Goal: Task Accomplishment & Management: Use online tool/utility

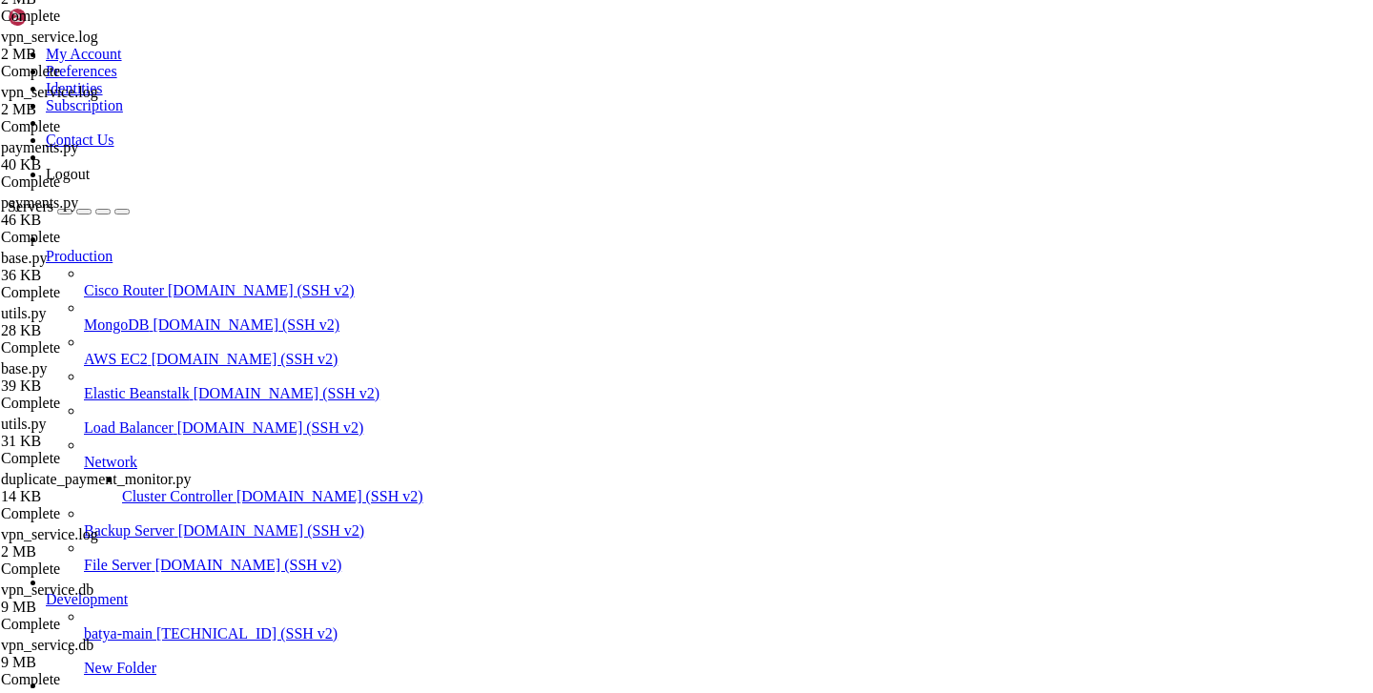
scroll to position [14, 0]
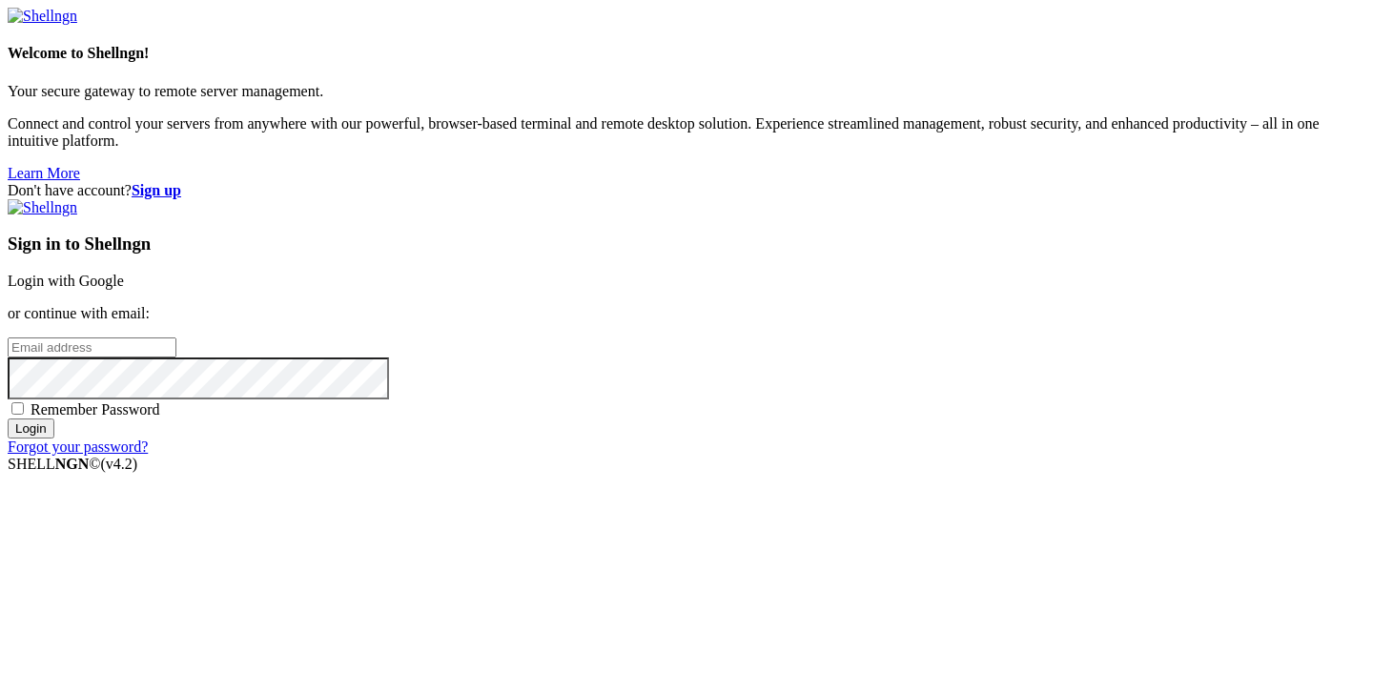
click at [124, 273] on link "Login with Google" at bounding box center [66, 281] width 116 height 16
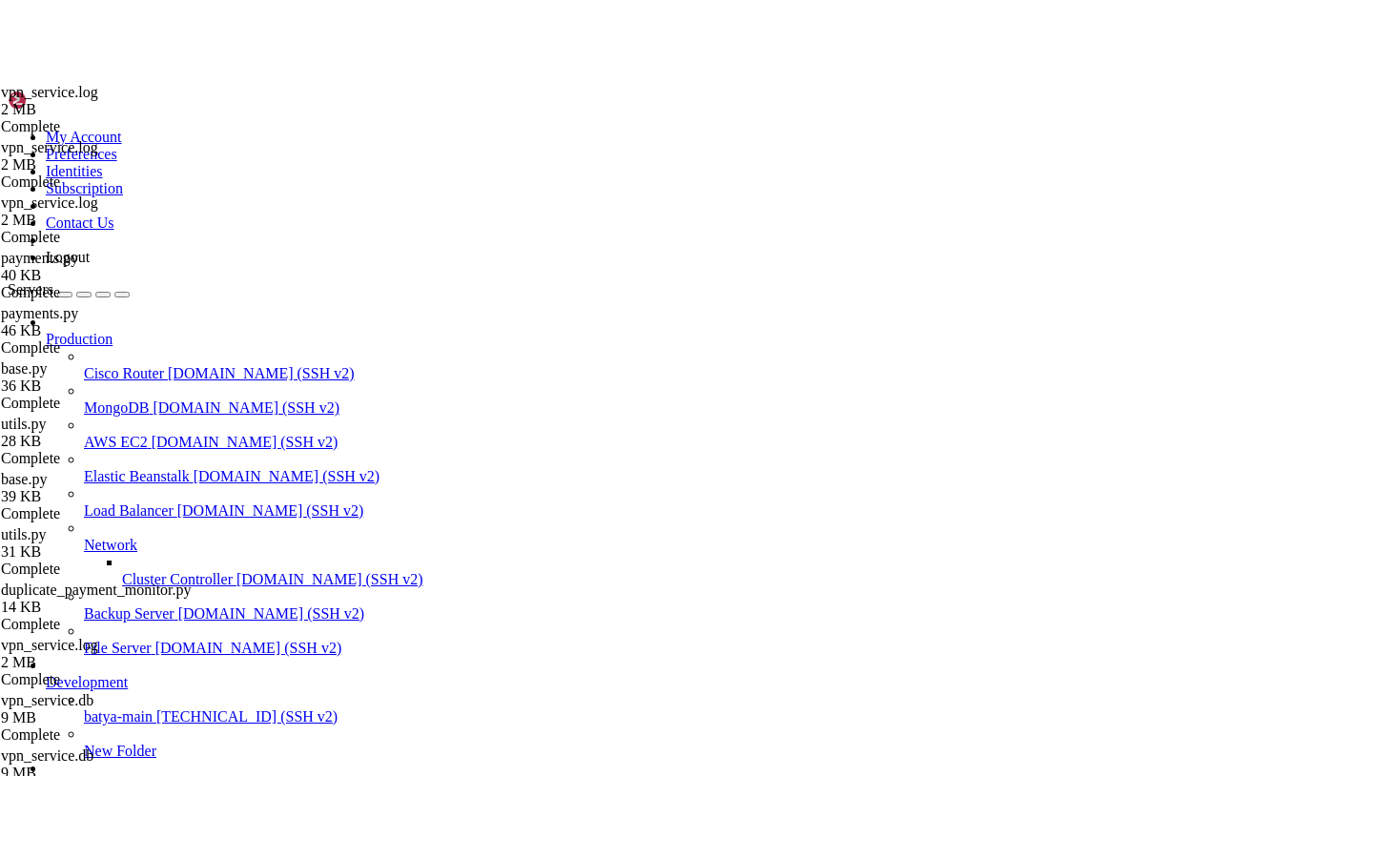
scroll to position [1068, 0]
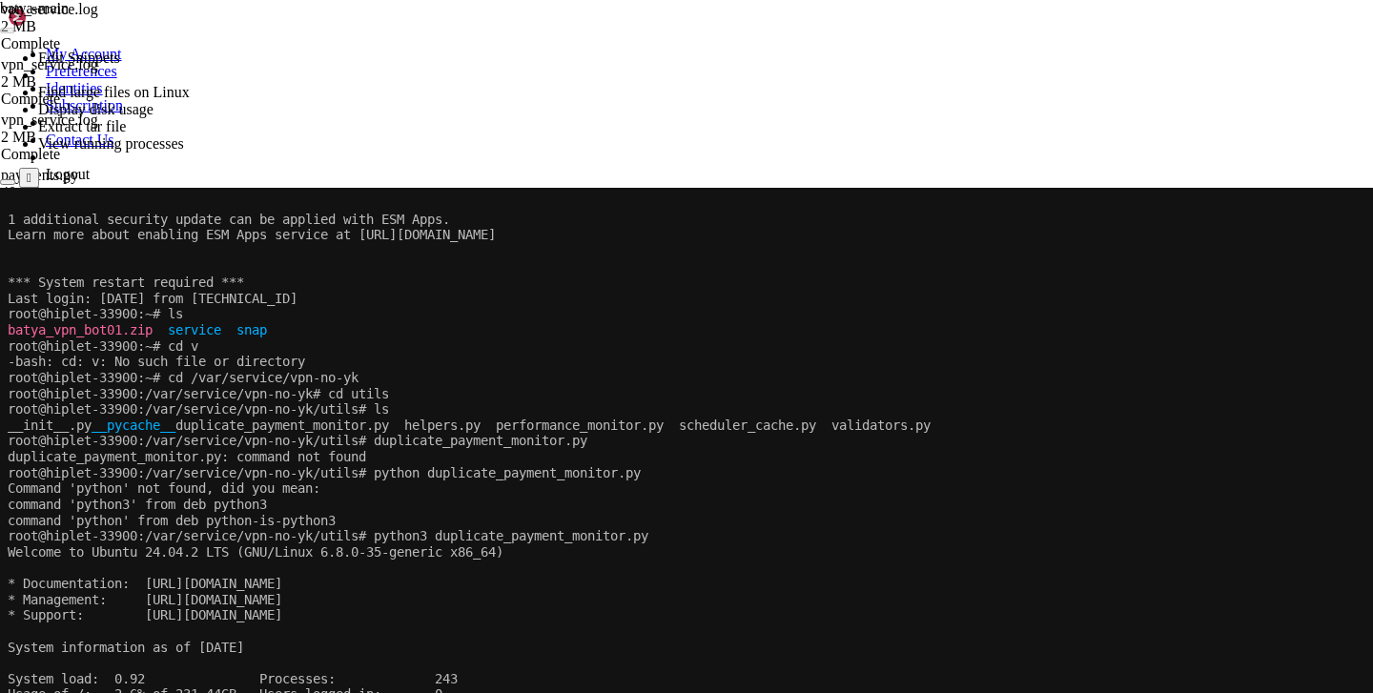
scroll to position [1301, 0]
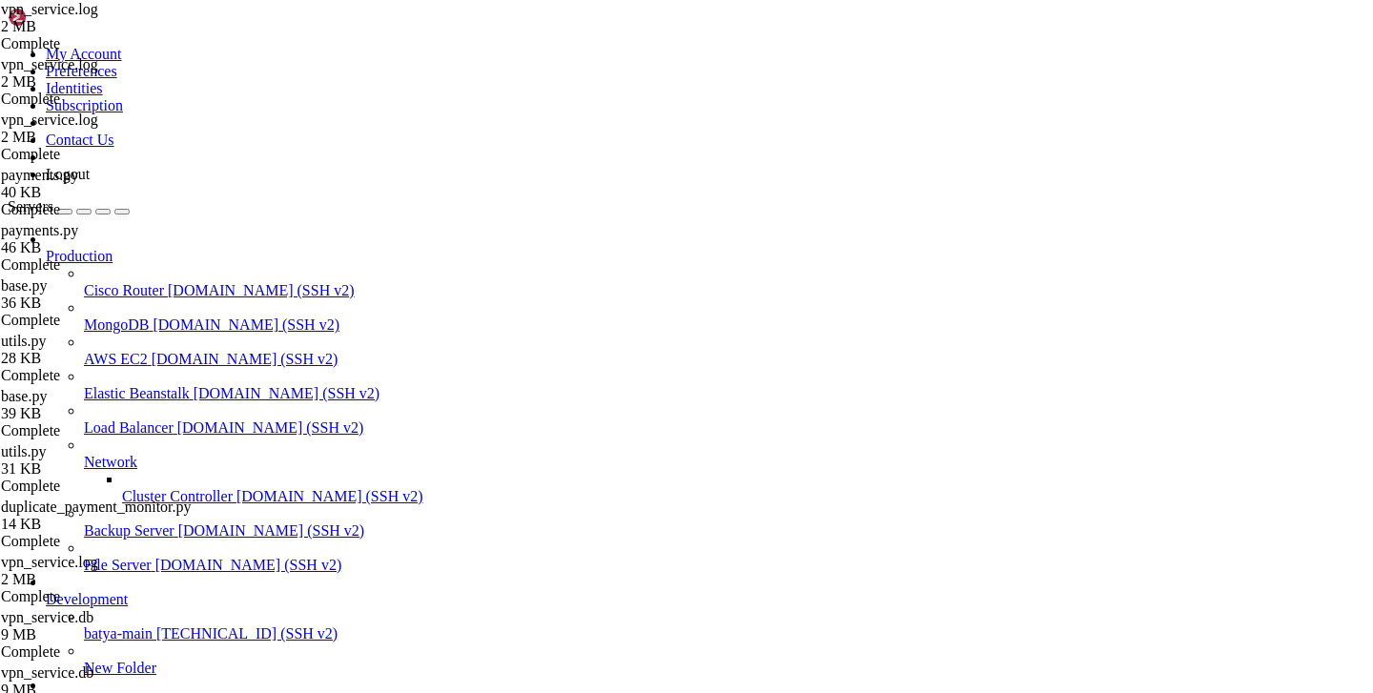
type input "/var/service/vpn-no-yk"
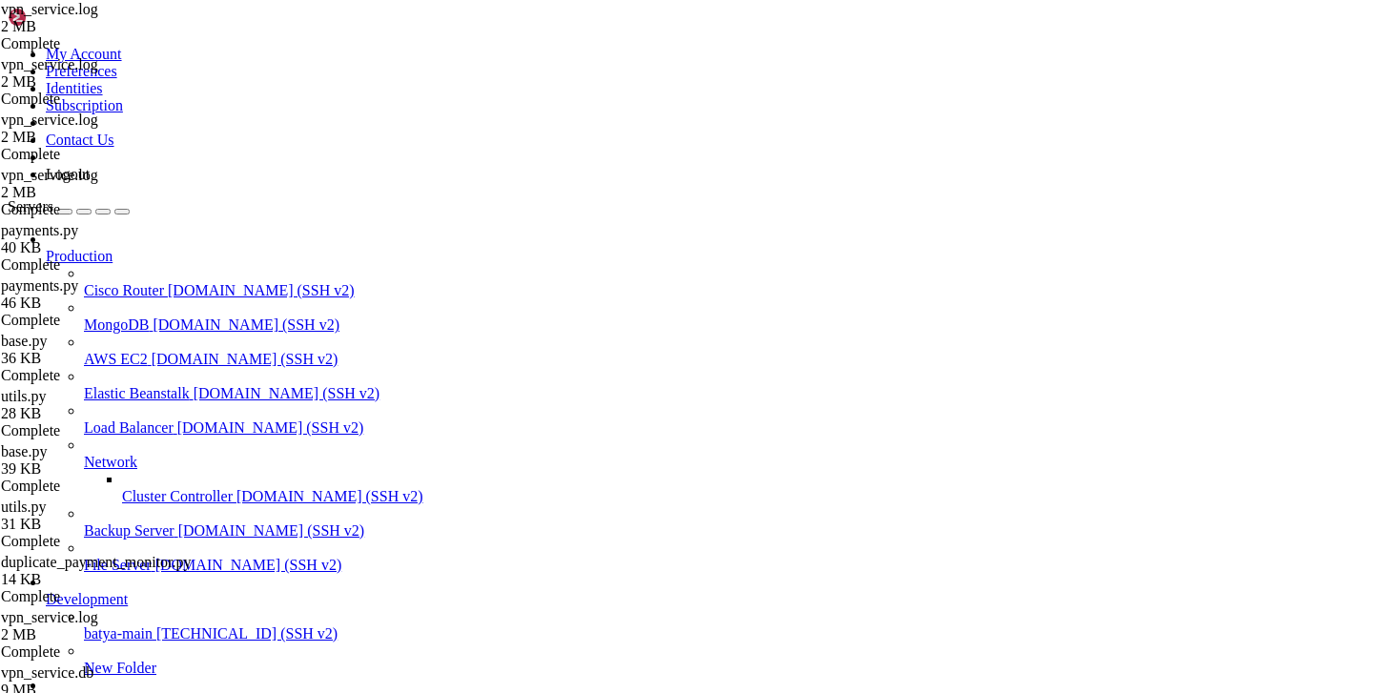
type textarea "[DATE] 13:05:54,098 - api.payments - INFO - - Пользователь: 2240"
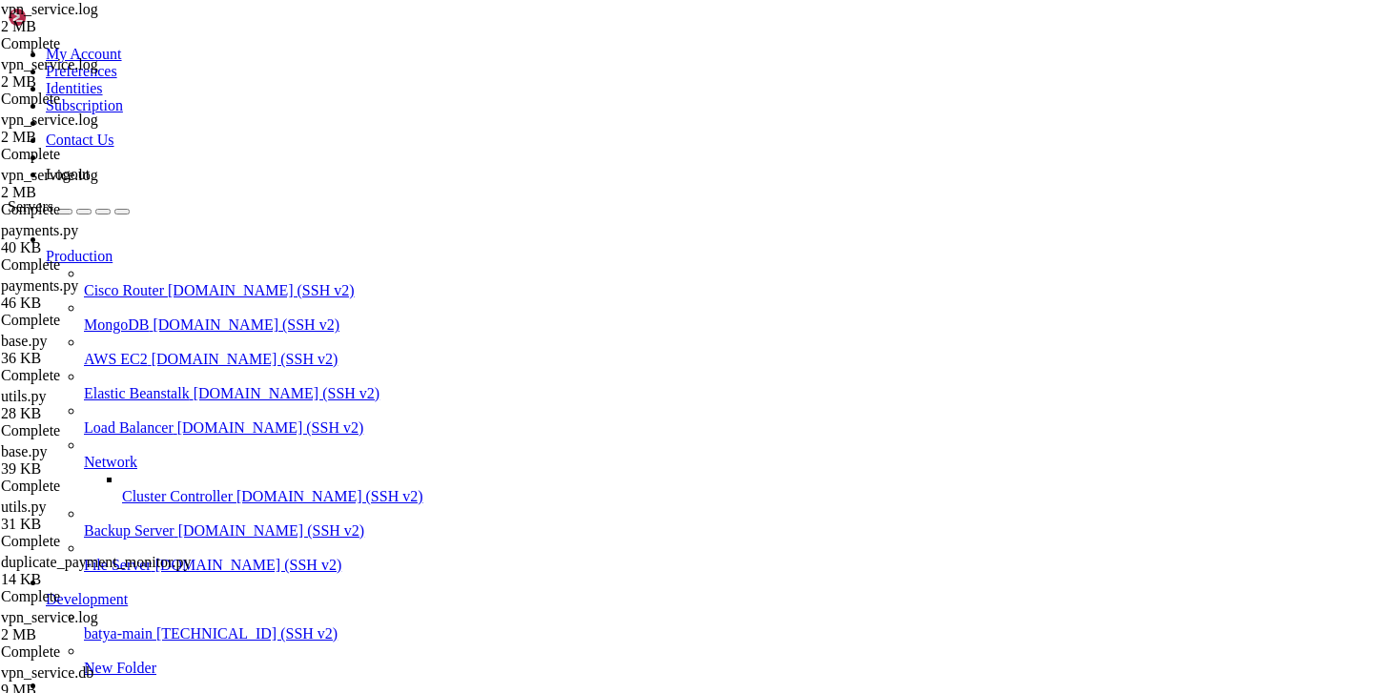
scroll to position [955, 0]
